Goal: Information Seeking & Learning: Learn about a topic

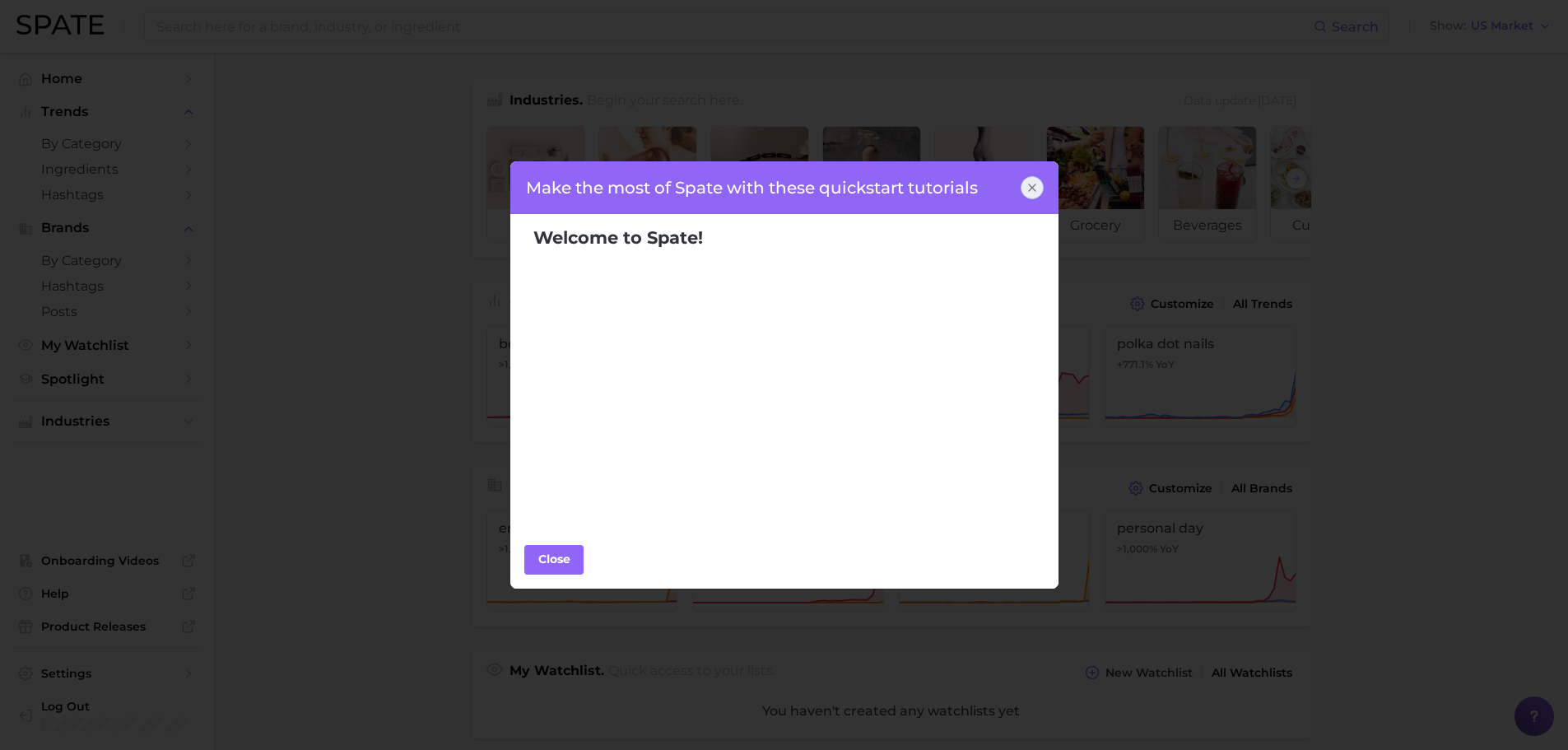
click at [1031, 188] on icon at bounding box center [1033, 188] width 7 height 7
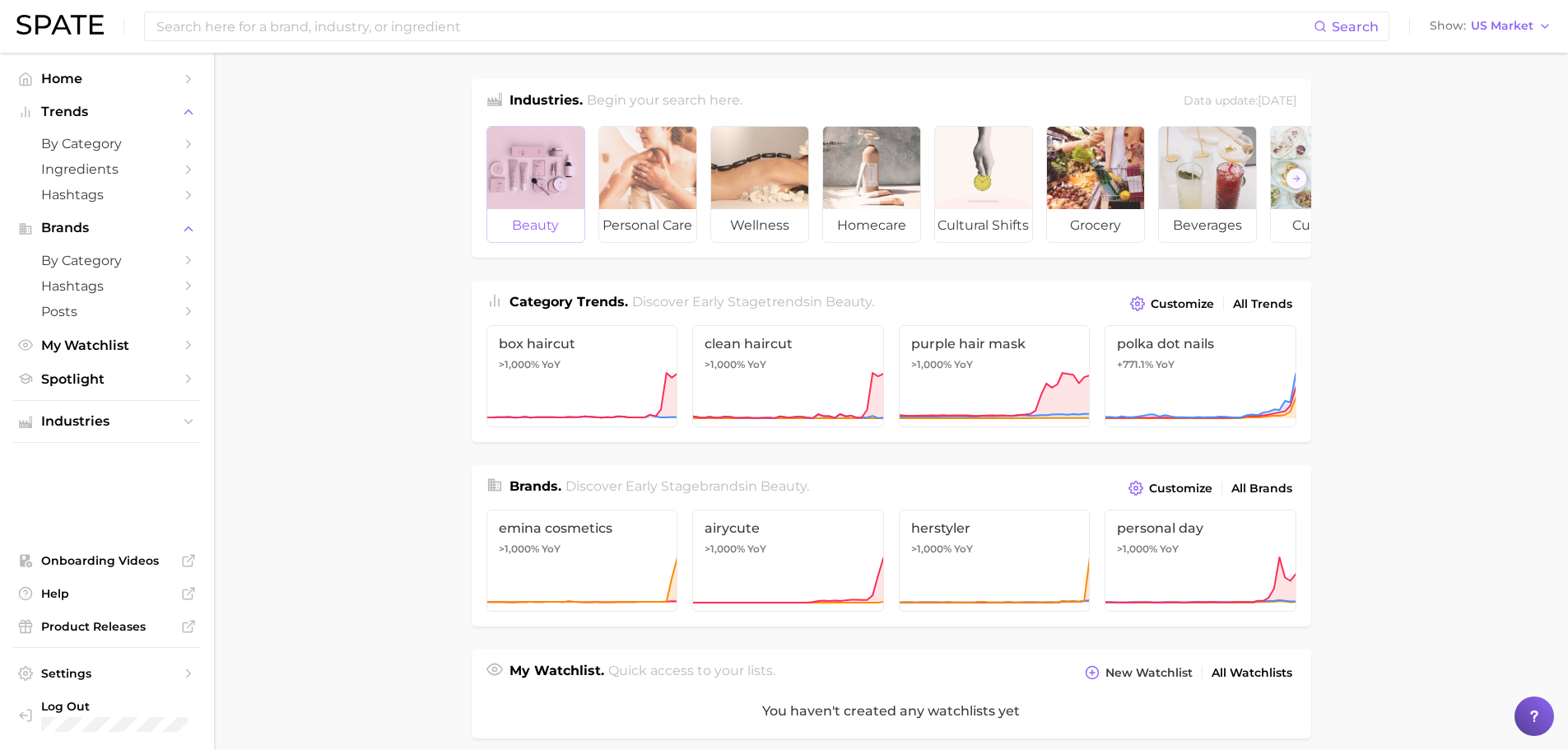
click at [536, 194] on div at bounding box center [535, 168] width 97 height 82
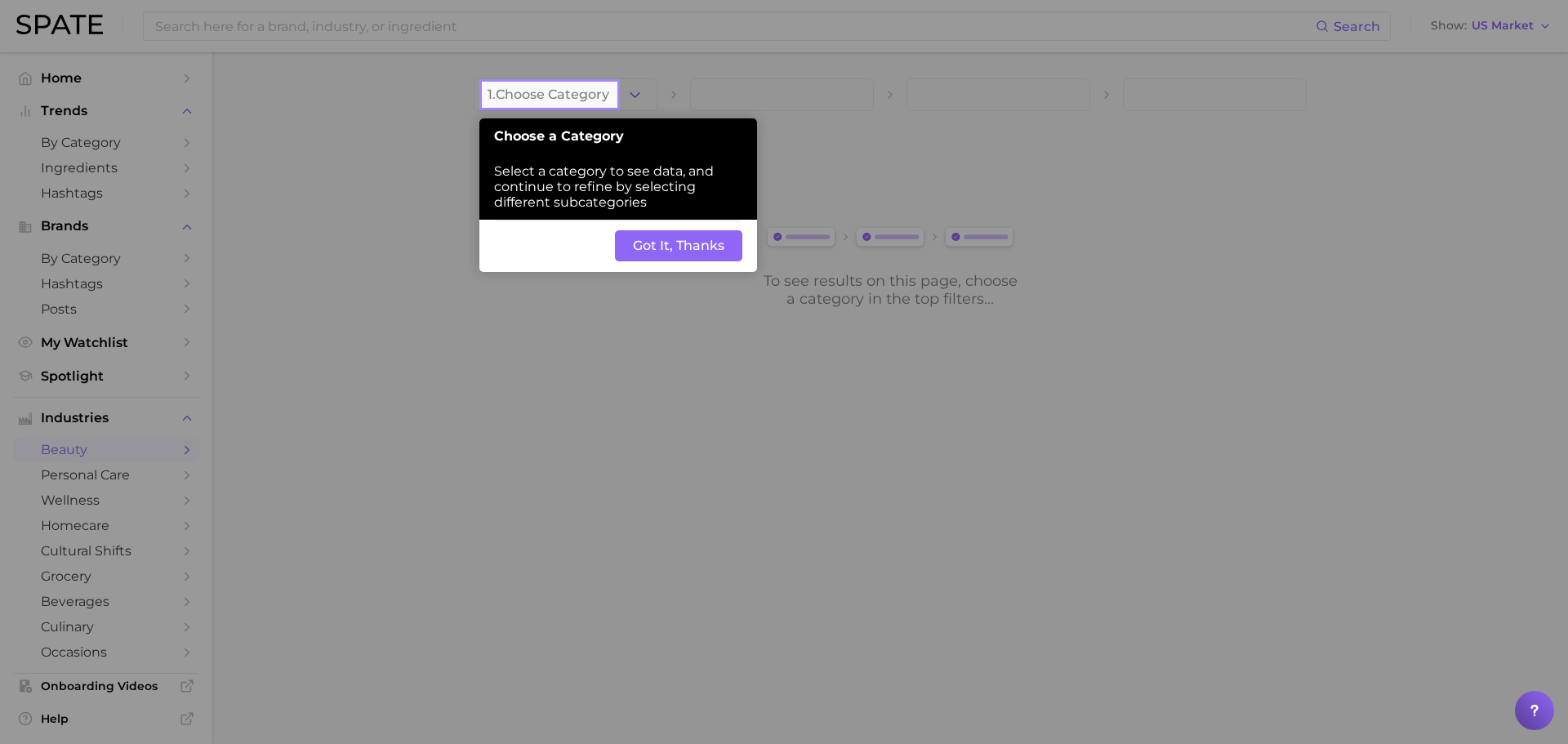
click at [677, 243] on button "Got It, Thanks" at bounding box center [678, 246] width 127 height 31
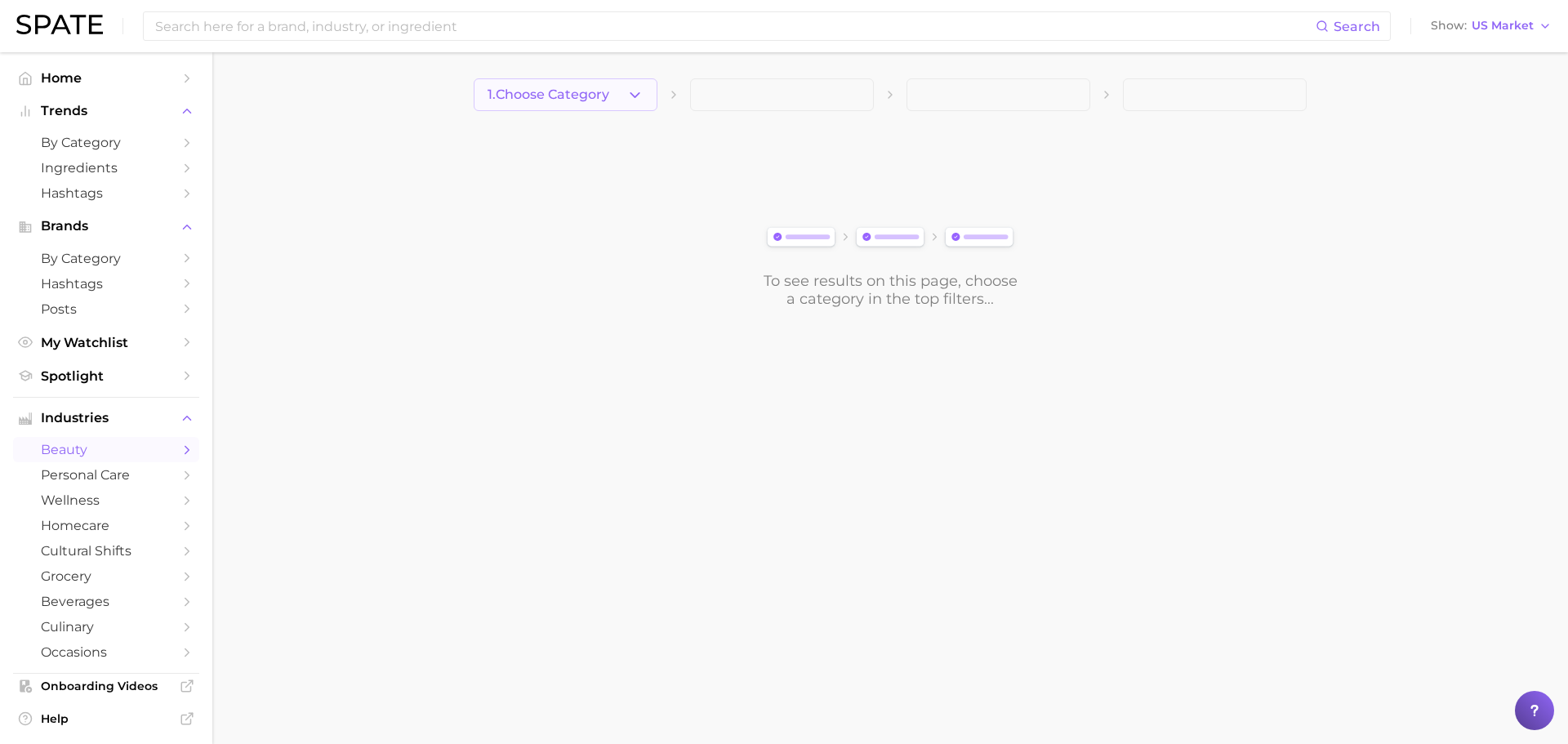
click at [568, 95] on span "1. Choose Category" at bounding box center [548, 94] width 121 height 15
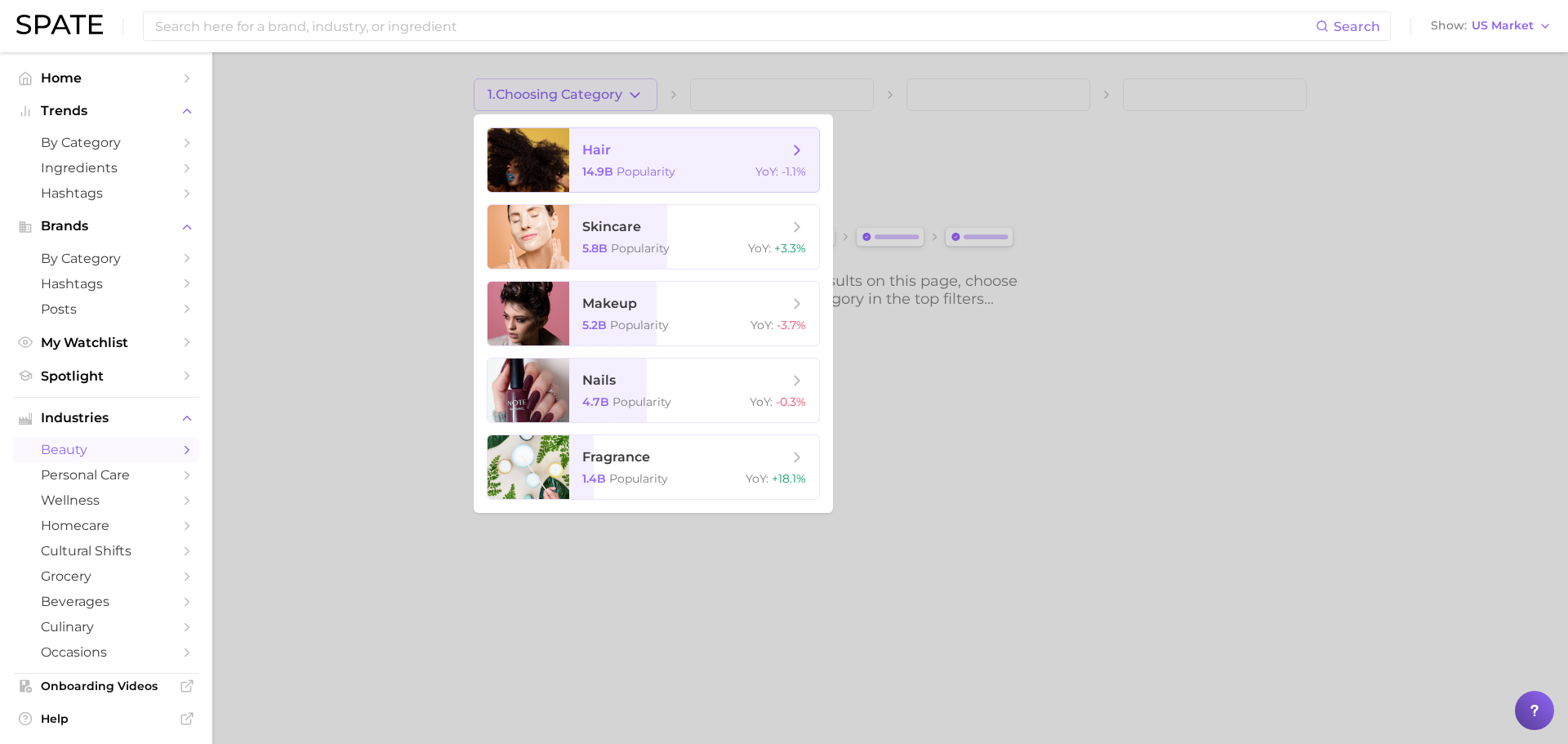
click at [644, 152] on span "hair" at bounding box center [685, 150] width 206 height 18
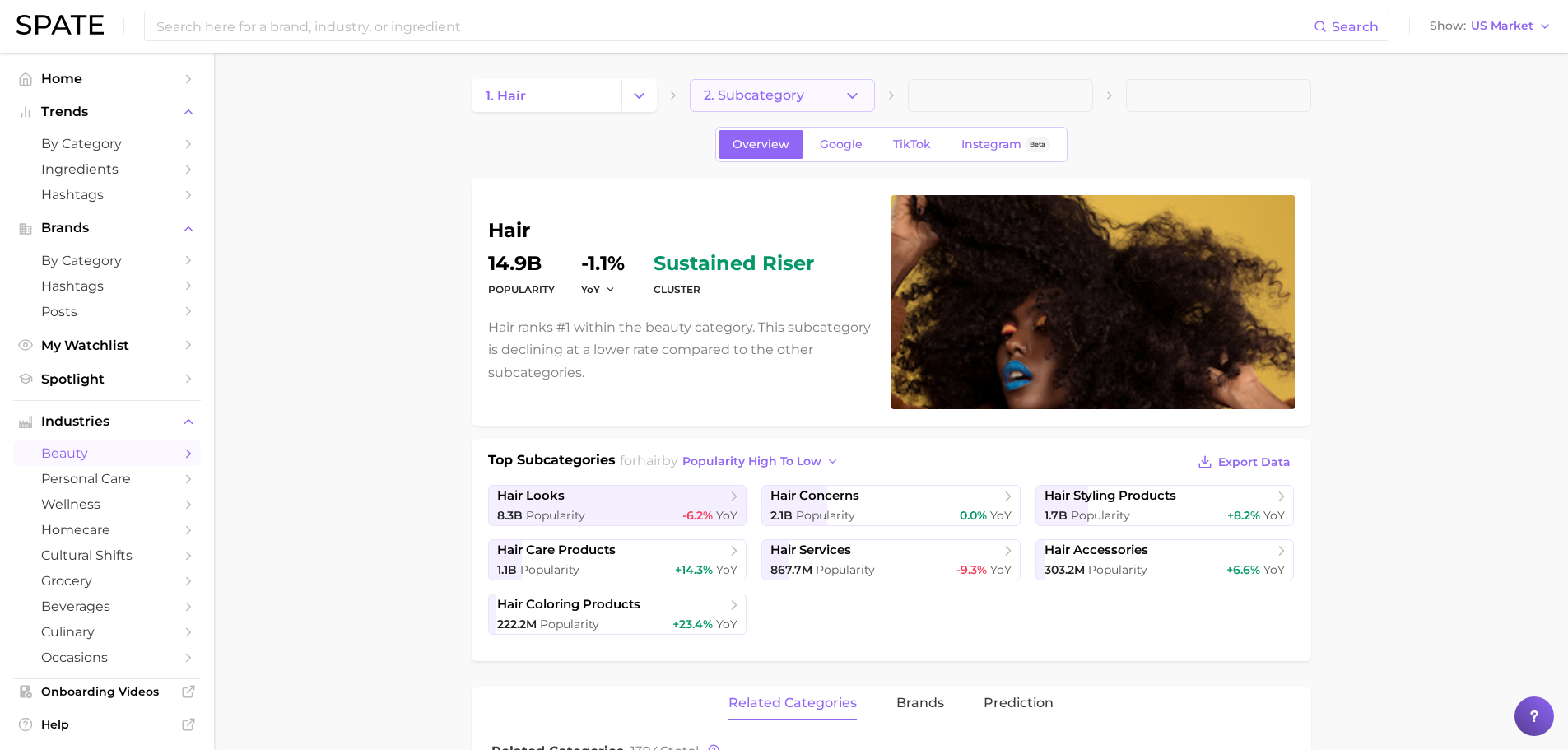
click at [791, 100] on span "2. Subcategory" at bounding box center [753, 95] width 100 height 15
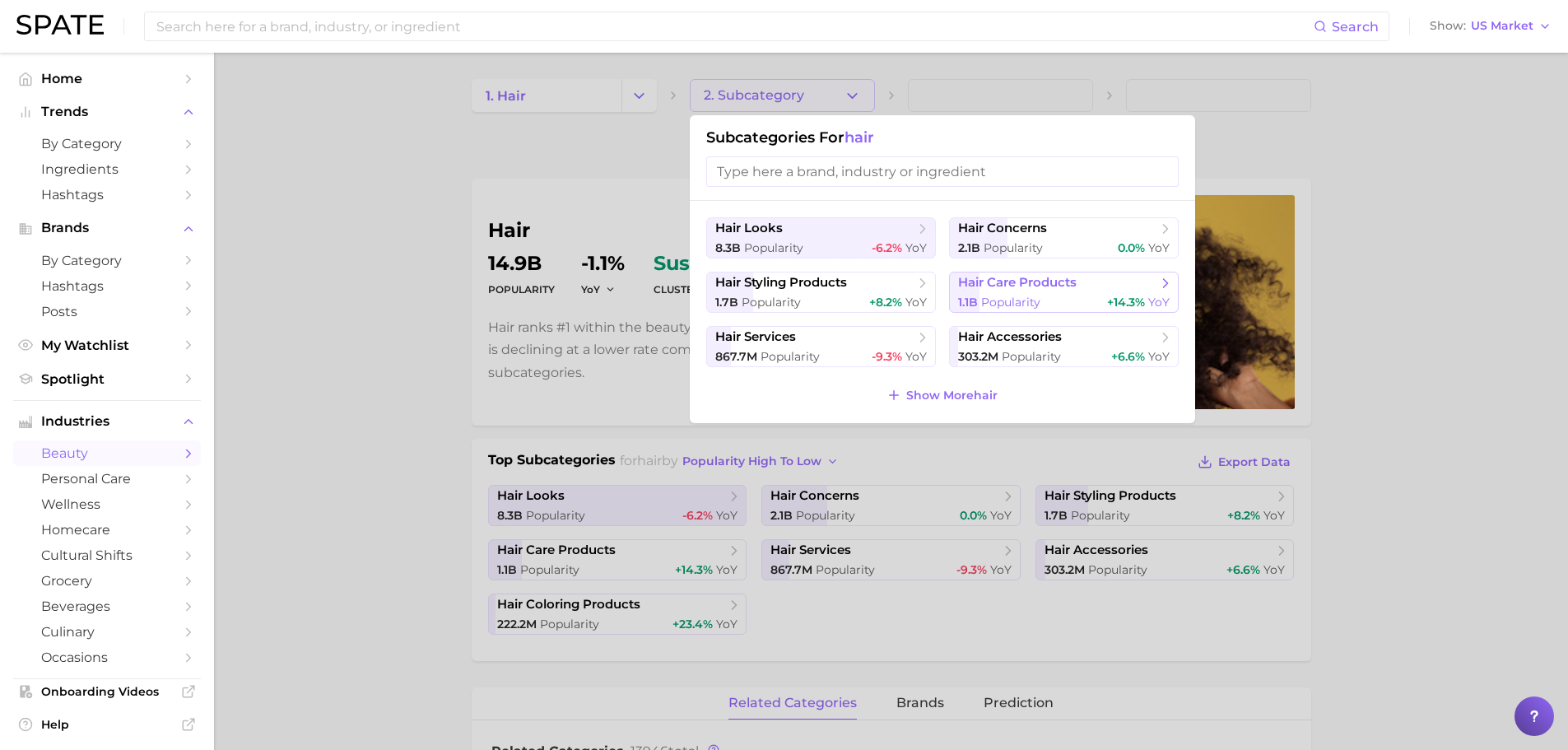
click at [1056, 291] on span "hair care products" at bounding box center [1057, 283] width 200 height 17
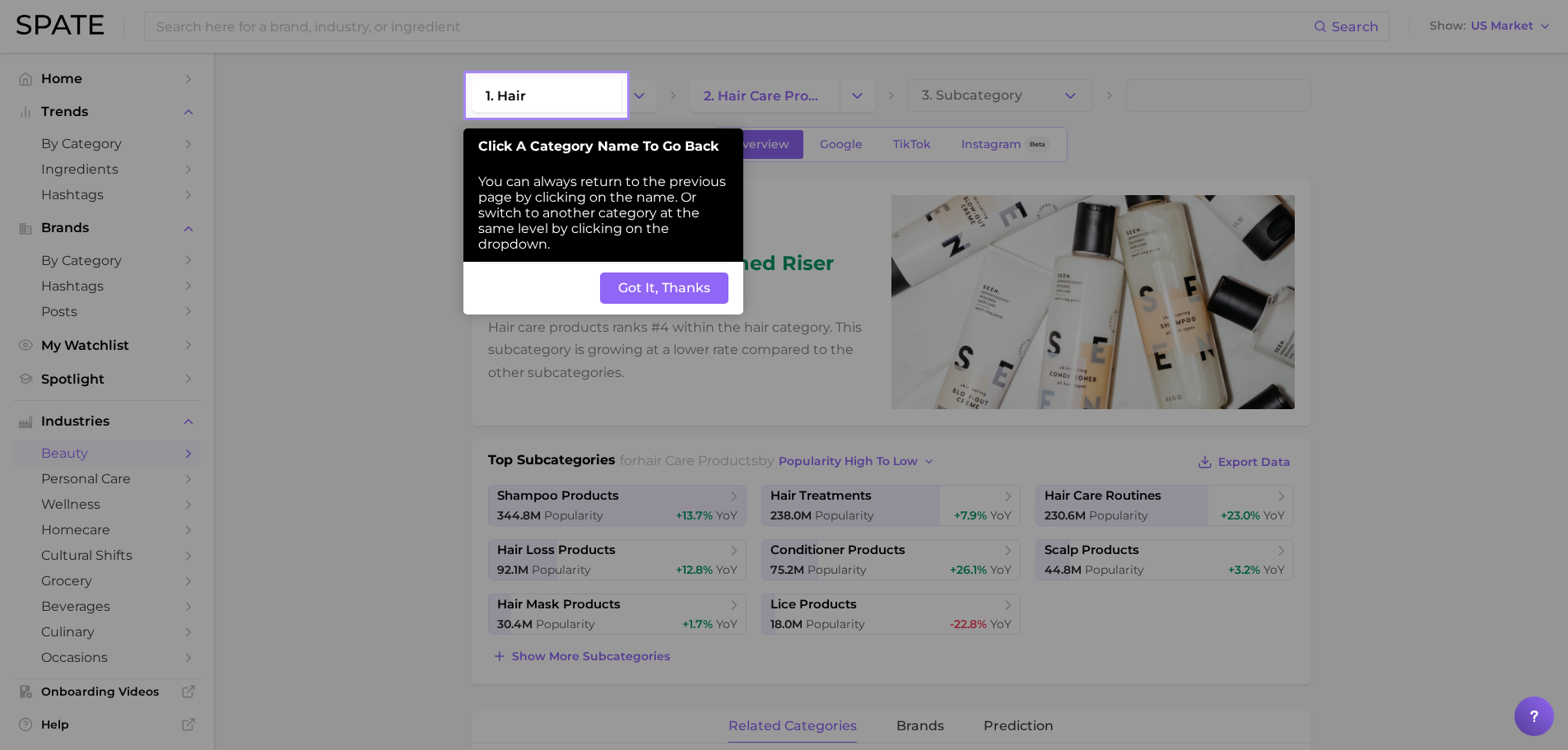
click at [663, 281] on button "Got It, Thanks" at bounding box center [664, 288] width 128 height 31
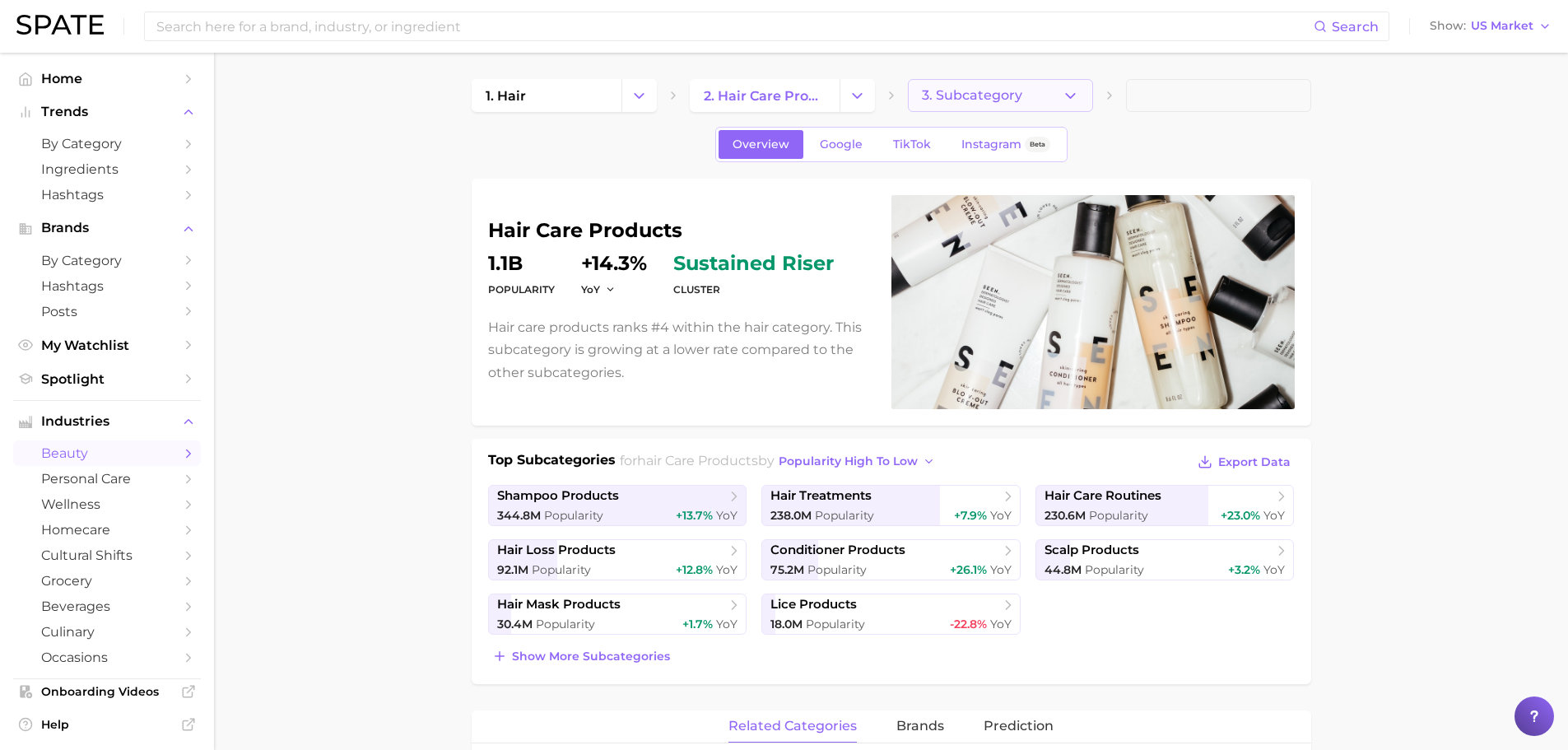
click at [1029, 84] on button "3. Subcategory" at bounding box center [1001, 96] width 185 height 33
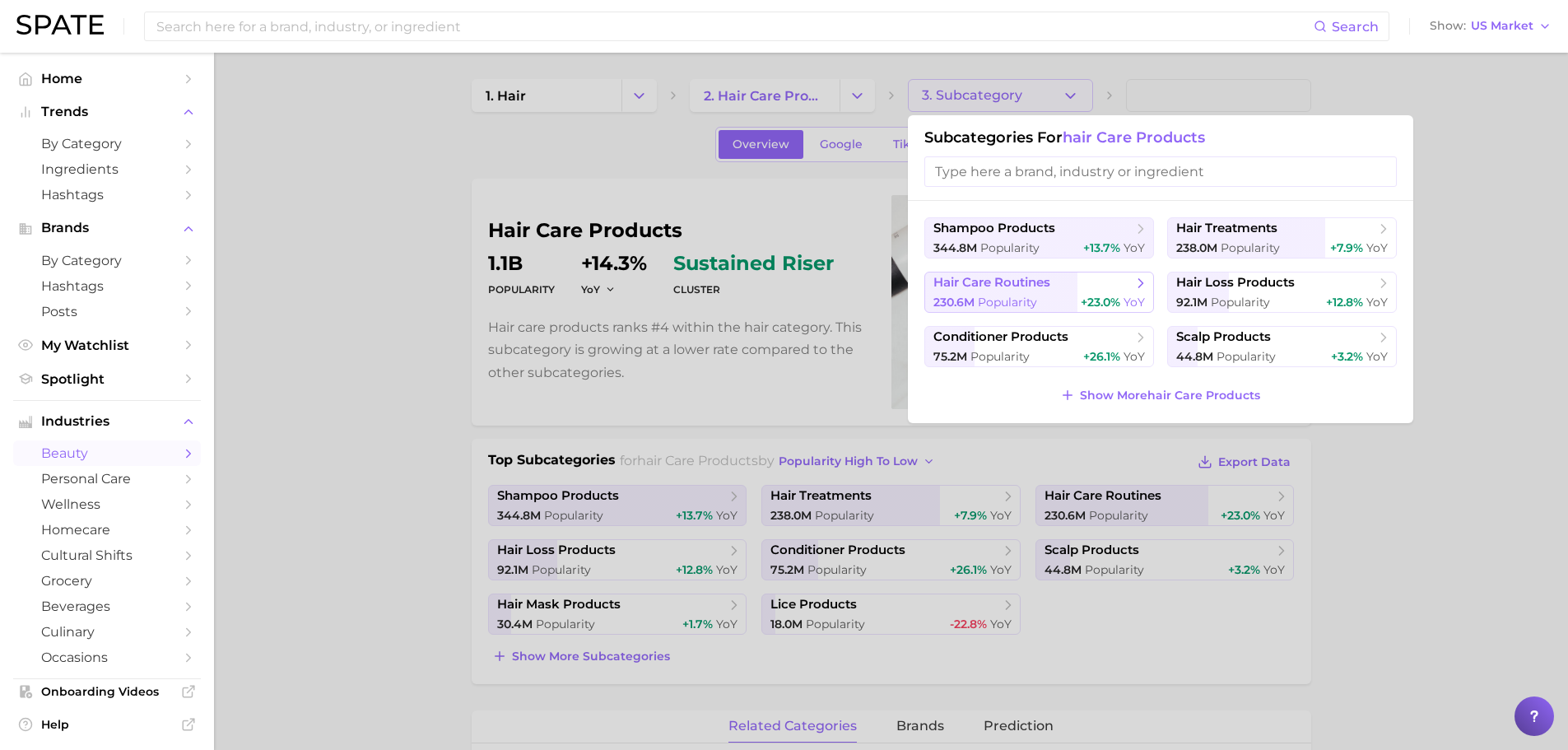
click at [1041, 293] on button "hair care routines 230.6m Popularity +23.0% YoY" at bounding box center [1039, 292] width 230 height 41
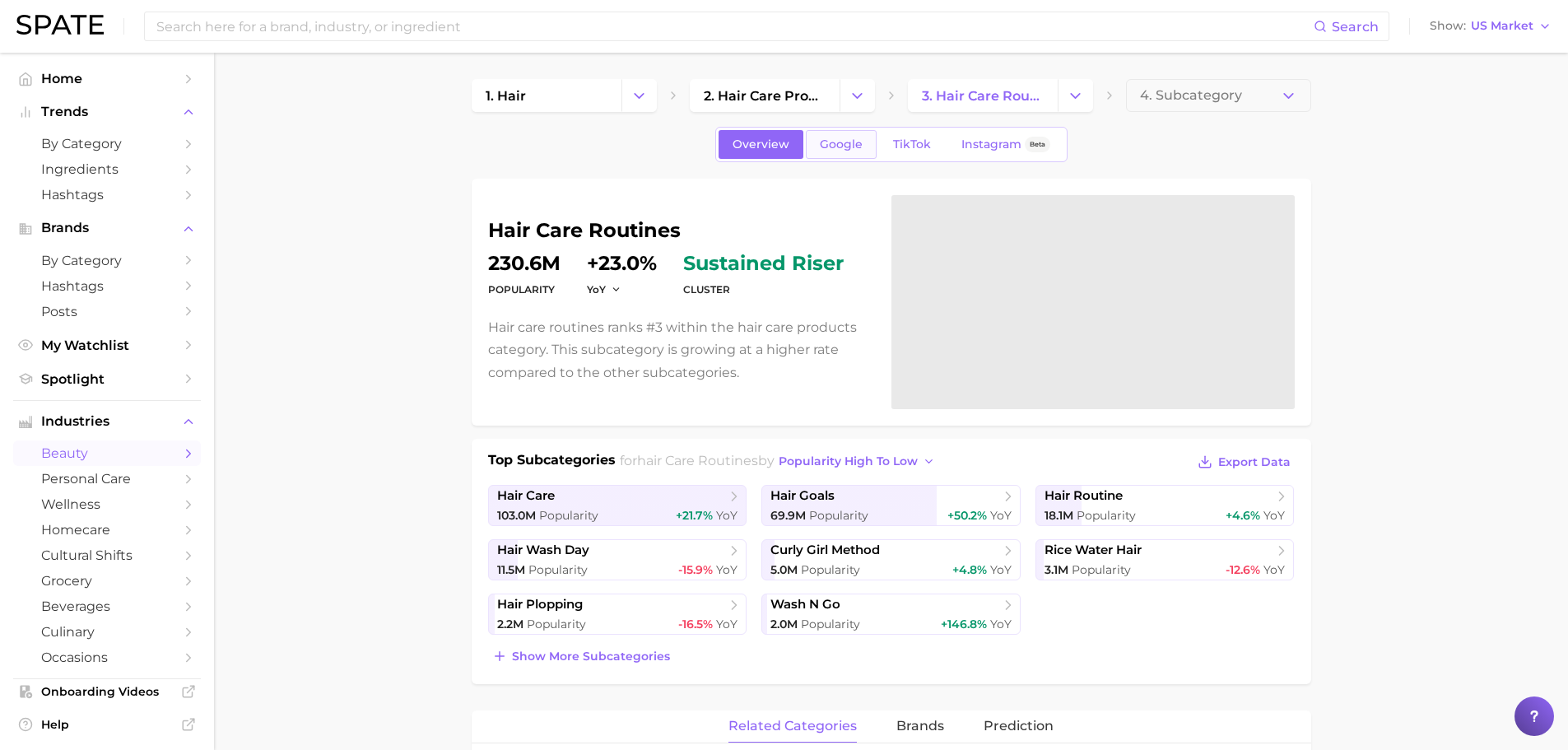
click at [849, 148] on span "Google" at bounding box center [841, 144] width 43 height 14
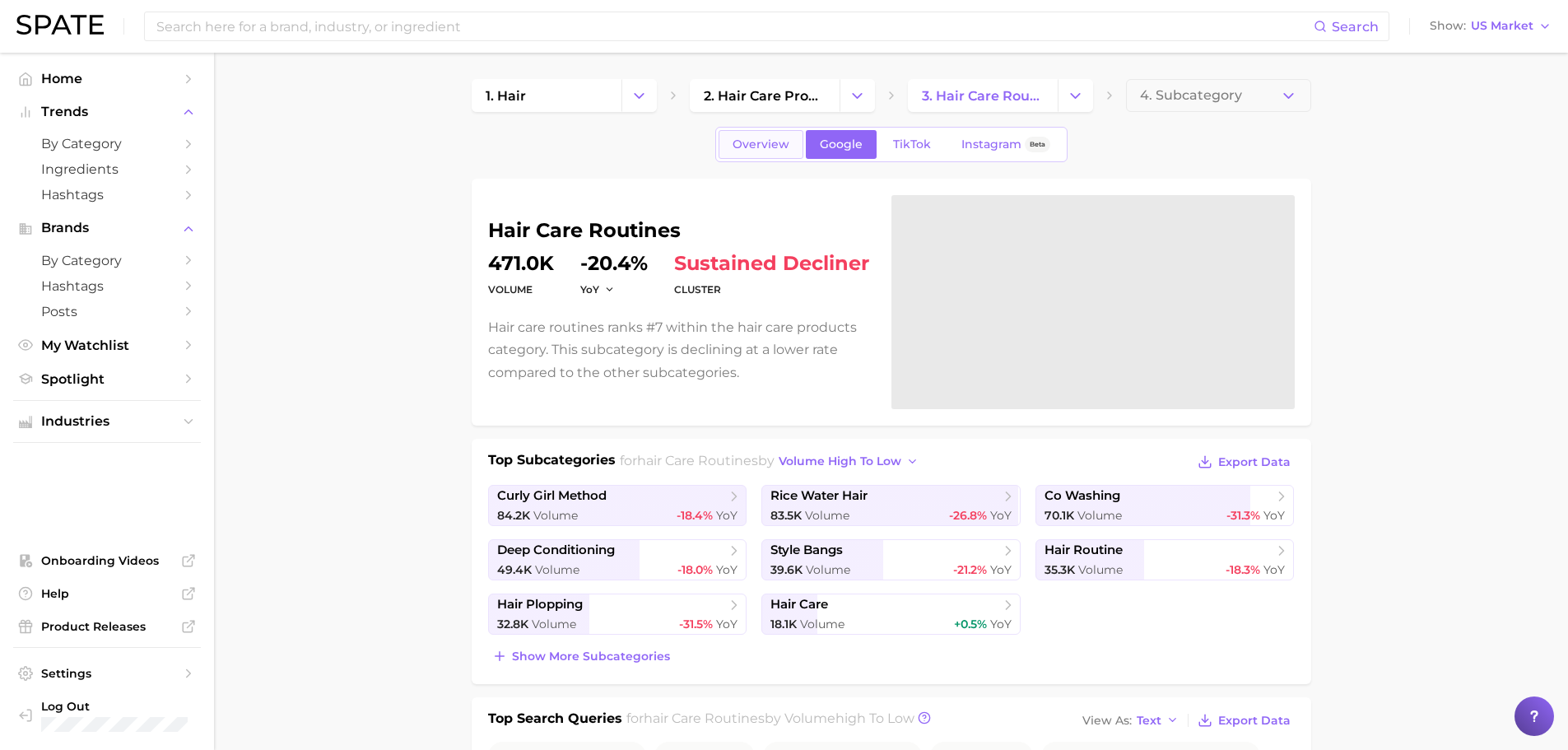
click at [774, 143] on span "Overview" at bounding box center [760, 144] width 57 height 14
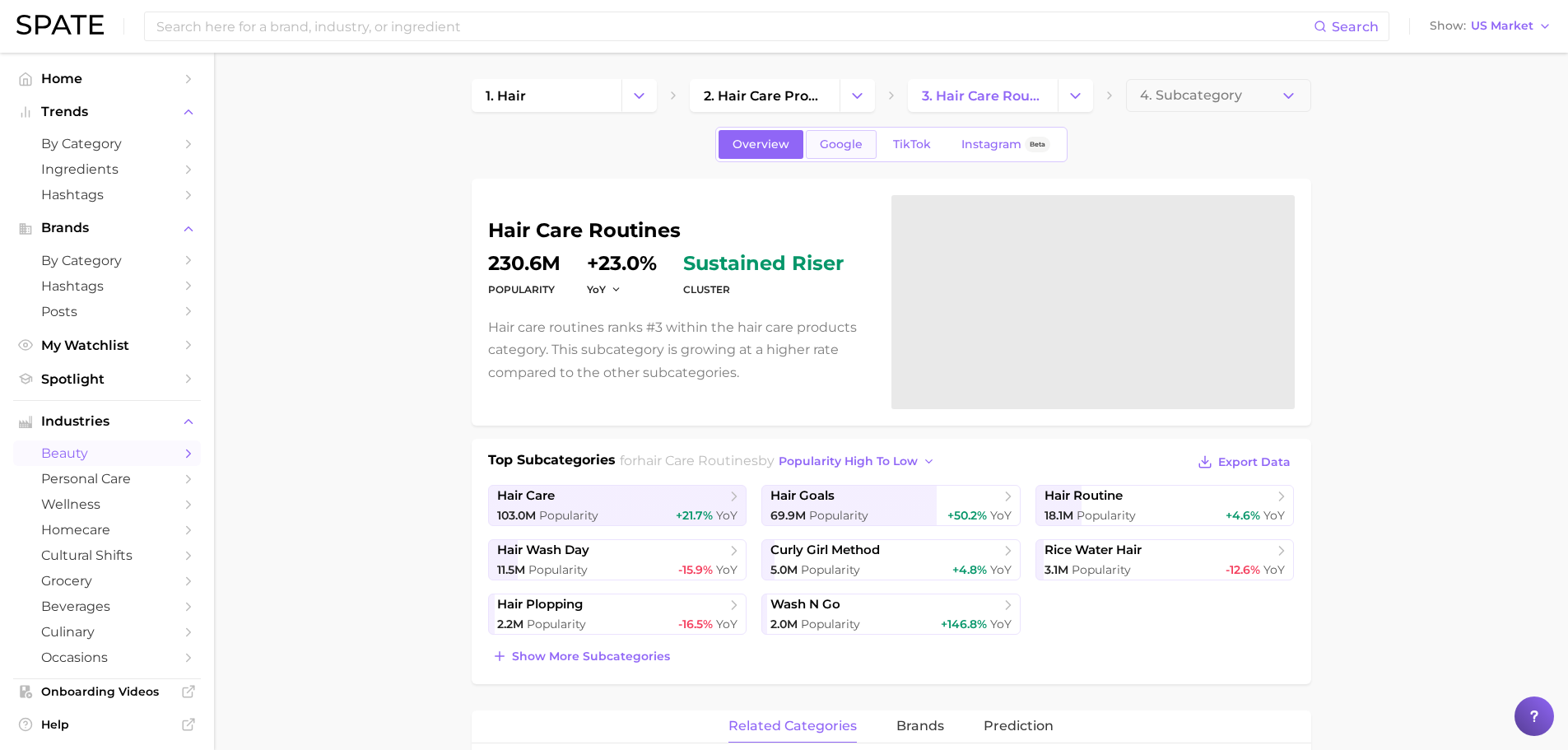
click at [846, 141] on span "Google" at bounding box center [841, 144] width 43 height 14
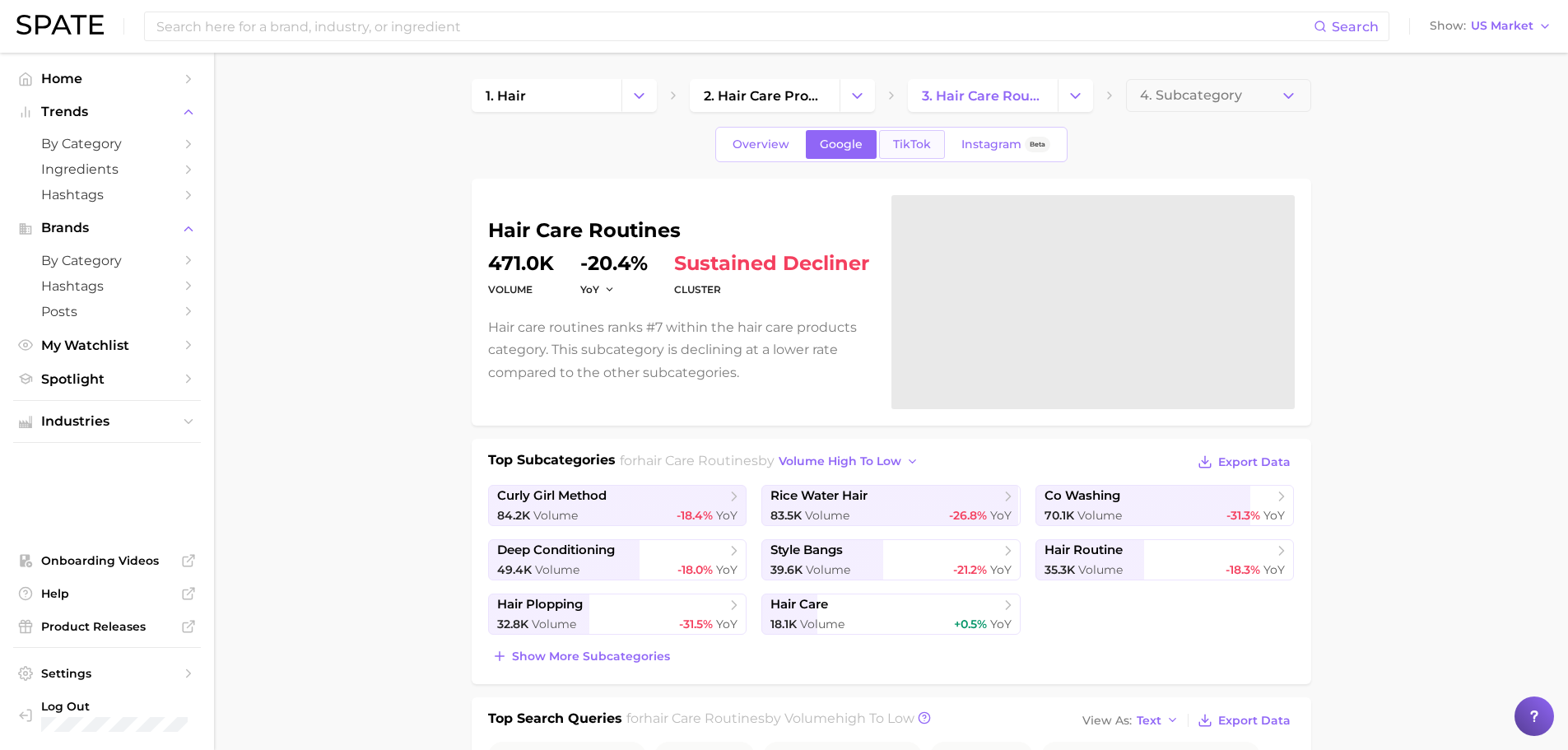
click at [914, 148] on span "TikTok" at bounding box center [911, 144] width 38 height 14
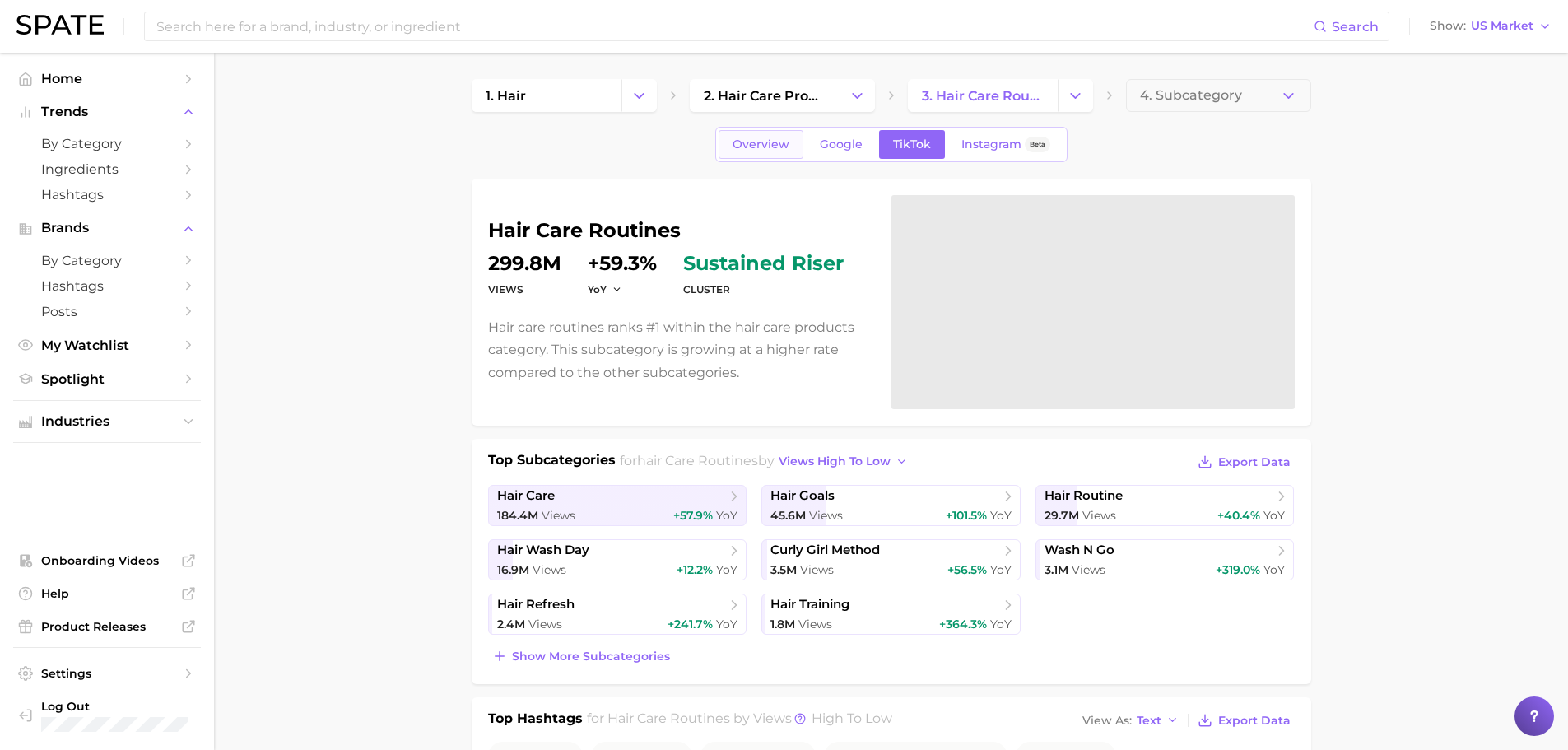
click at [741, 155] on link "Overview" at bounding box center [760, 144] width 85 height 29
